Goal: Information Seeking & Learning: Learn about a topic

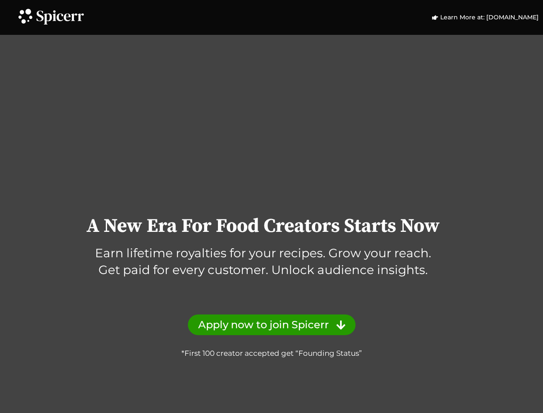
click at [271, 206] on div "A New Era For Food Creators Starts Now Earn lifetime royalties for your recipes…" at bounding box center [271, 209] width 543 height 299
click at [25, 15] on icon at bounding box center [25, 15] width 18 height 18
click at [60, 17] on icon at bounding box center [60, 17] width 47 height 14
